Goal: Navigation & Orientation: Understand site structure

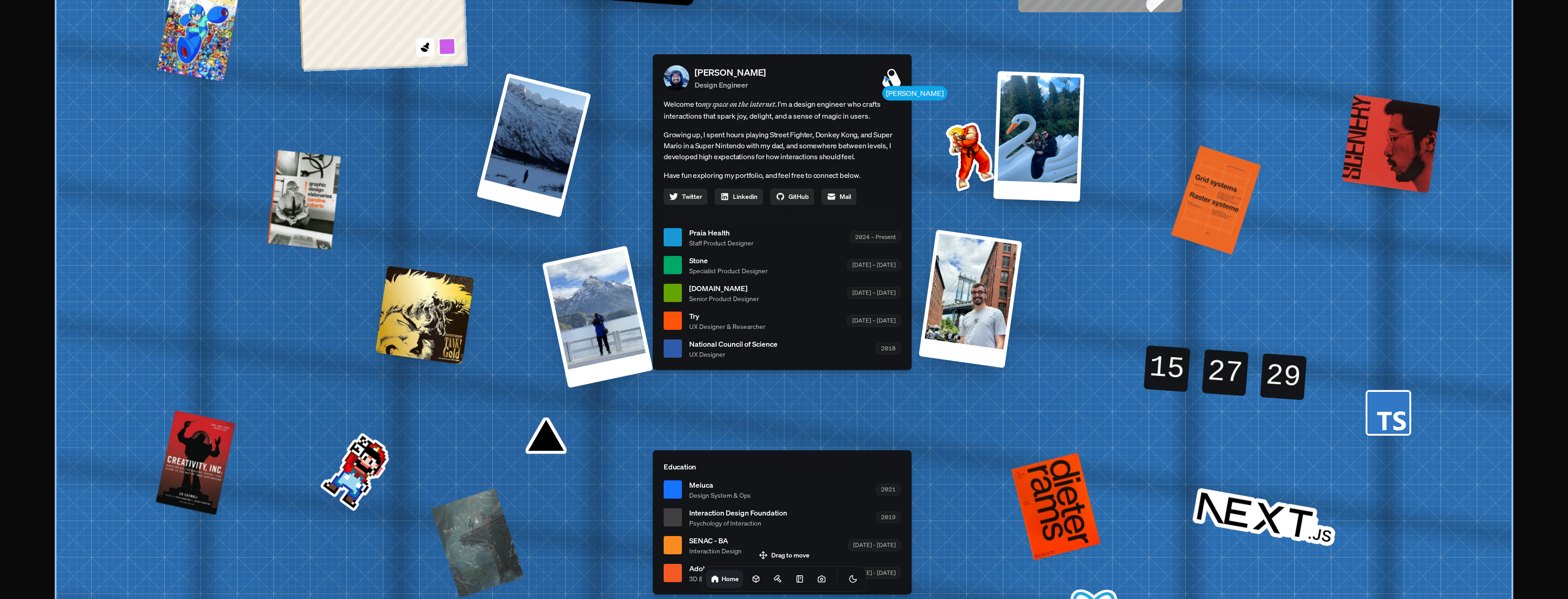
drag, startPoint x: 673, startPoint y: 355, endPoint x: 659, endPoint y: 243, distance: 112.9
click at [659, 243] on div "[PERSON_NAME] Design Engineer Welcome to my space on the internet. I'm a design…" at bounding box center [782, 212] width 259 height 316
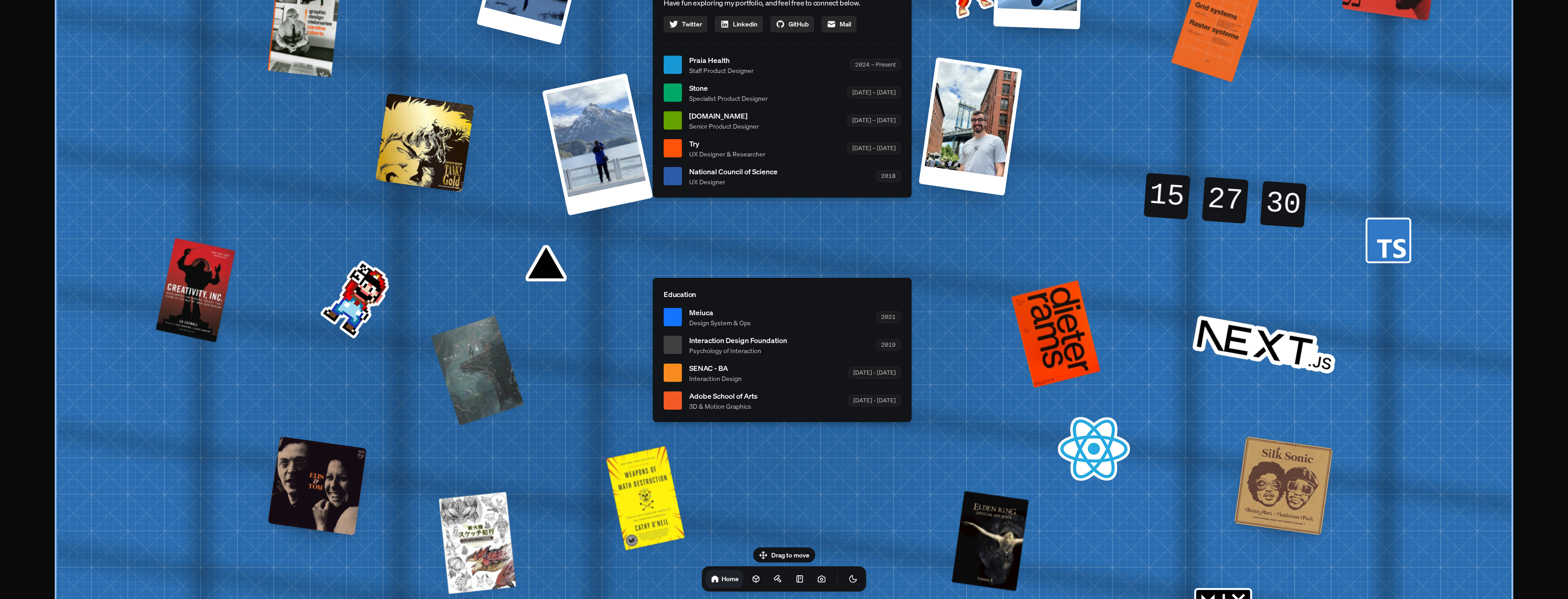
drag, startPoint x: 696, startPoint y: 366, endPoint x: 681, endPoint y: 236, distance: 130.9
click at [681, 236] on div "[PERSON_NAME] [PERSON_NAME] Design Engineer Welcome to my space on the internet…" at bounding box center [784, 65] width 1364 height 1195
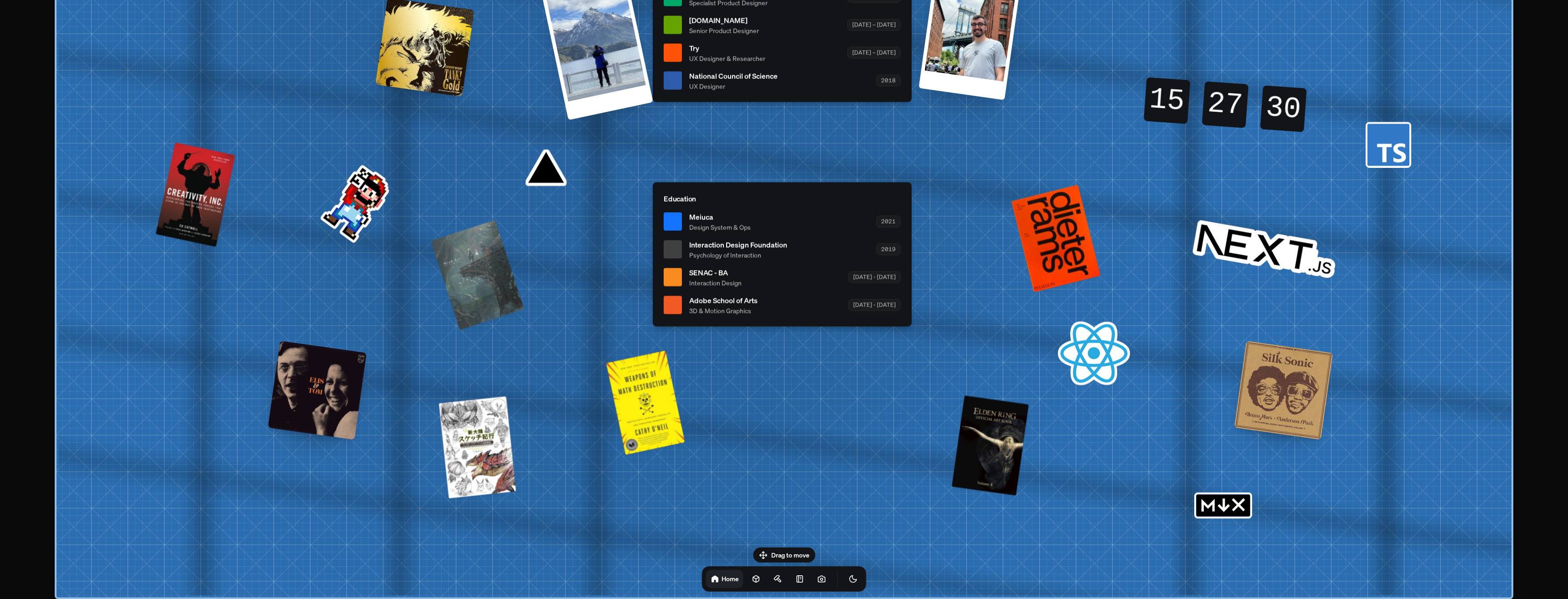
drag, startPoint x: 691, startPoint y: 228, endPoint x: 687, endPoint y: 212, distance: 16.5
click at [688, 215] on ul "Meiuca Design System & Ops 2021 Interaction Design Foundation Psychology of Int…" at bounding box center [782, 263] width 237 height 104
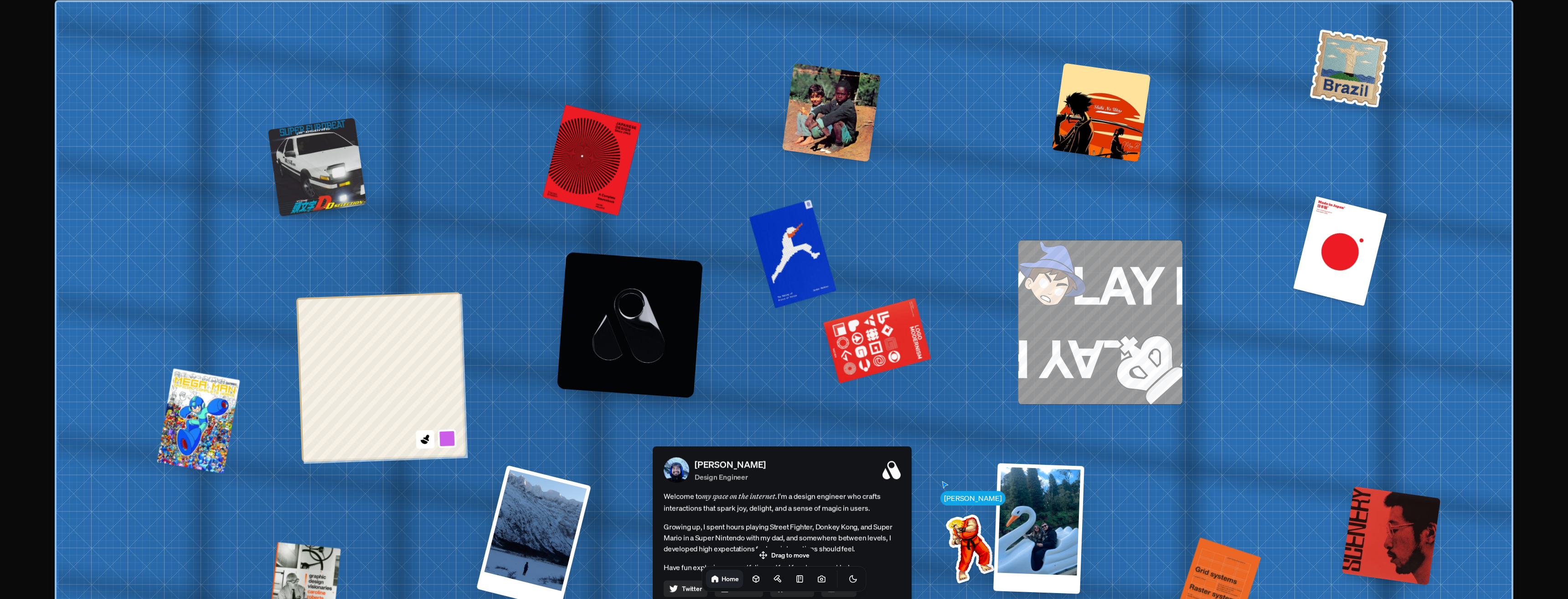
click at [1092, 302] on img at bounding box center [1131, 350] width 102 height 106
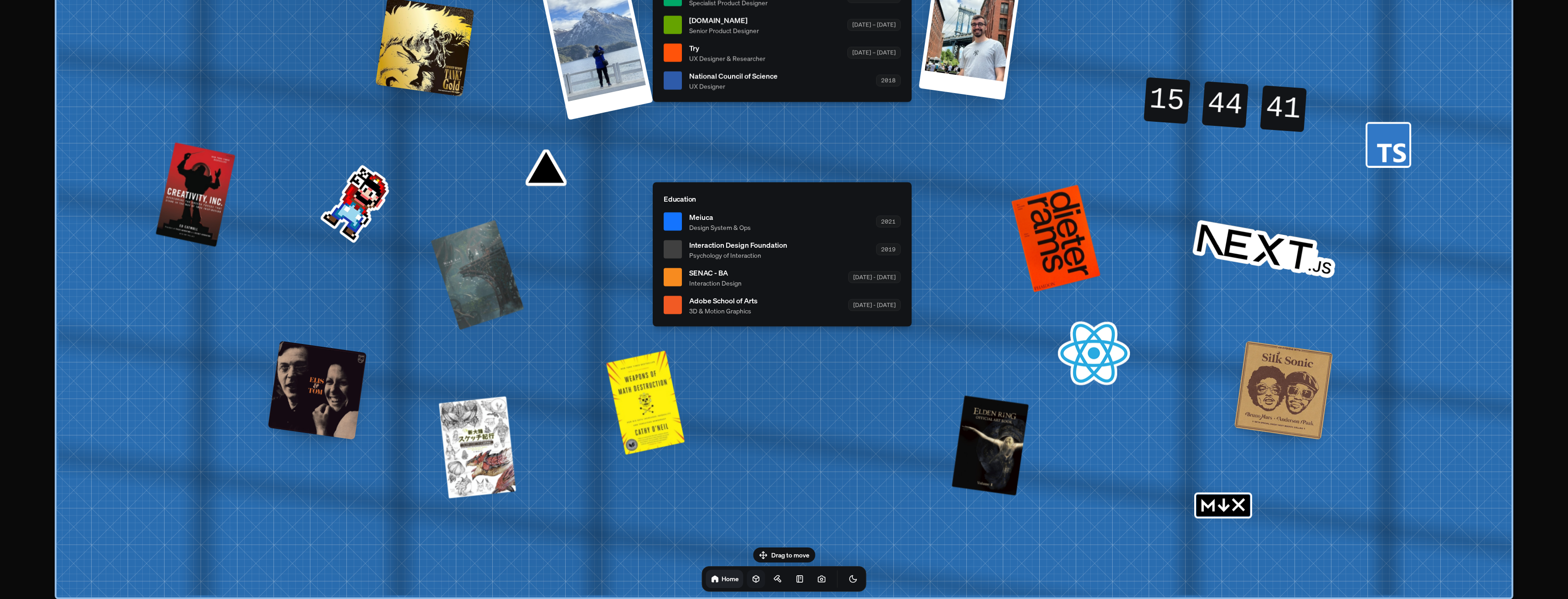
click at [748, 585] on link at bounding box center [756, 579] width 18 height 18
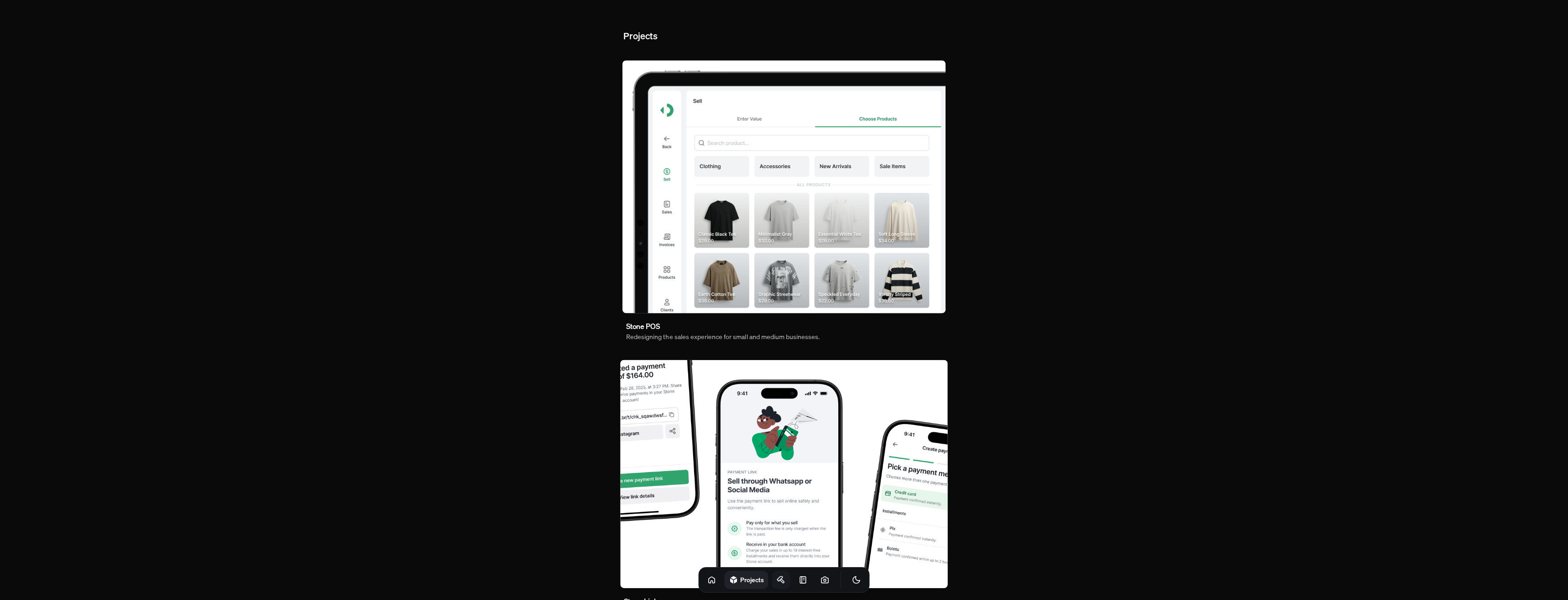
click at [777, 578] on icon at bounding box center [781, 579] width 9 height 9
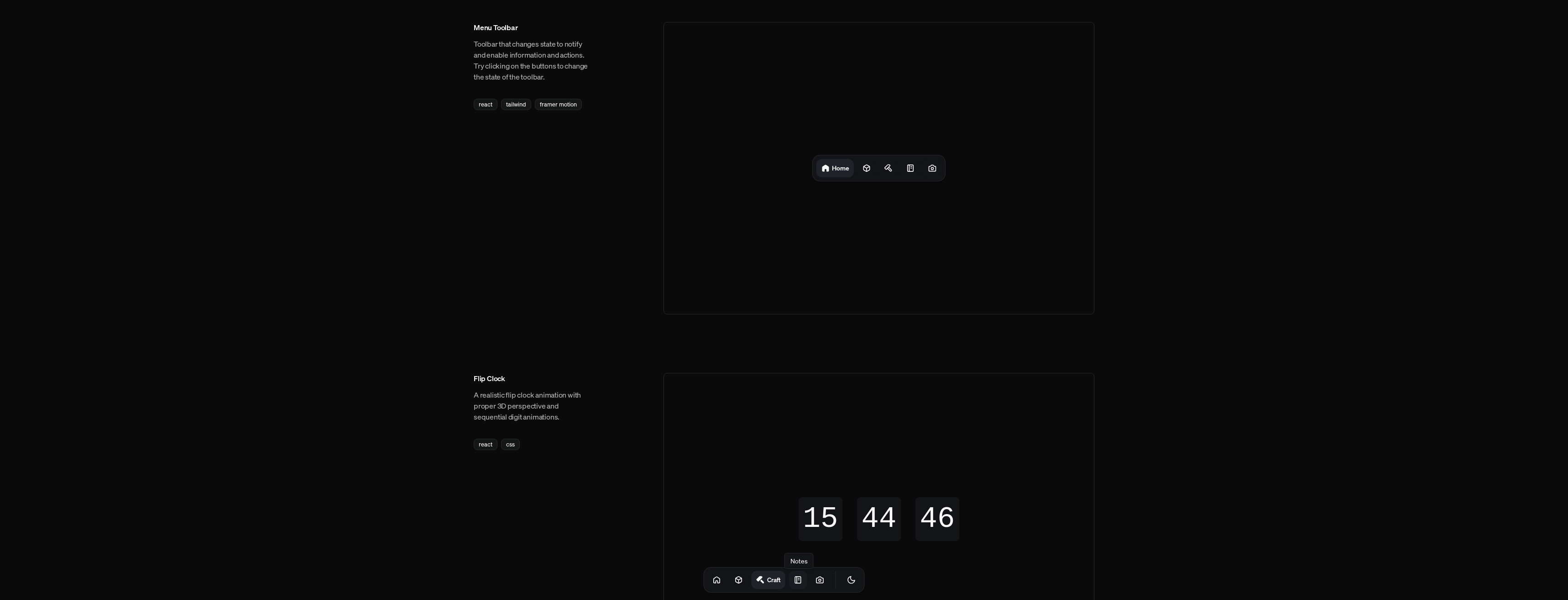
click at [793, 582] on icon at bounding box center [798, 579] width 9 height 9
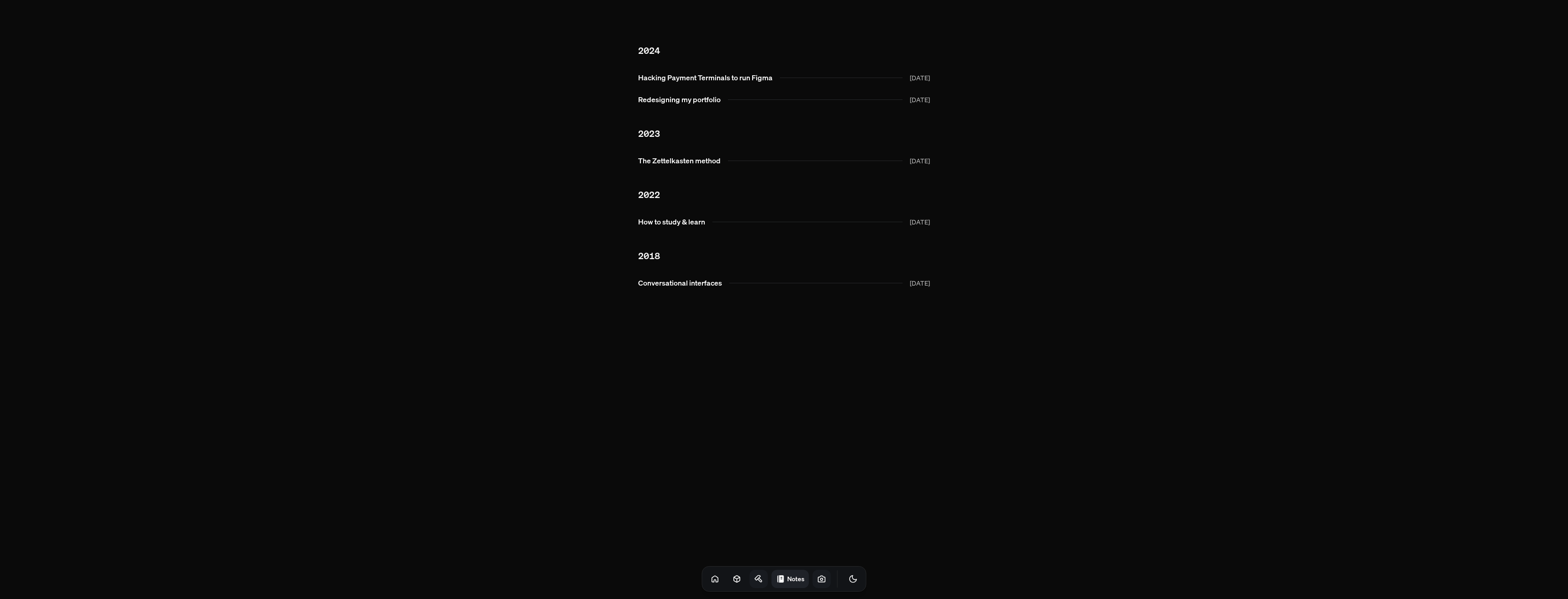
click at [818, 577] on icon at bounding box center [822, 578] width 9 height 9
